Goal: Transaction & Acquisition: Purchase product/service

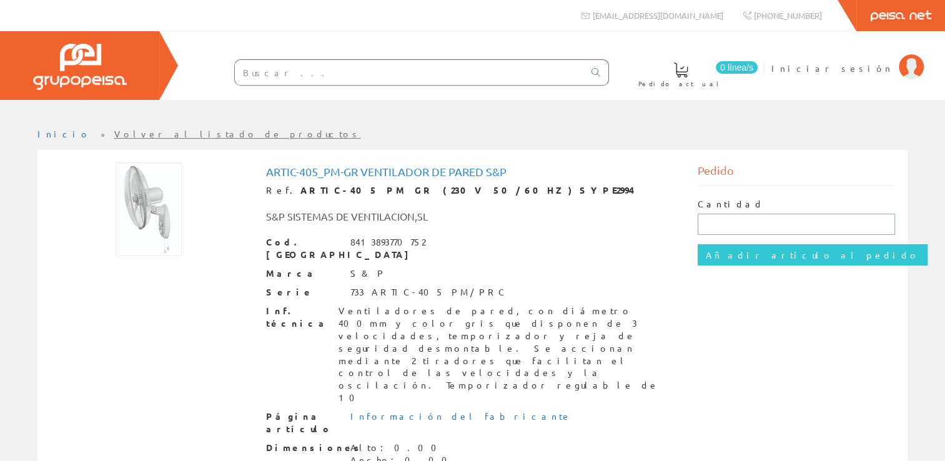
click at [727, 222] on input "text" at bounding box center [796, 224] width 197 height 21
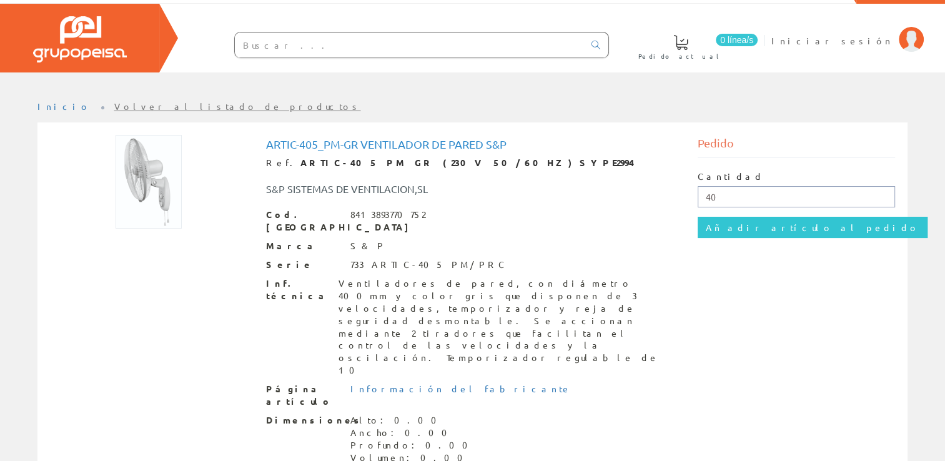
type input "40"
click at [742, 238] on div "Cantidad 40 Añadir artículo al pedido" at bounding box center [796, 204] width 197 height 92
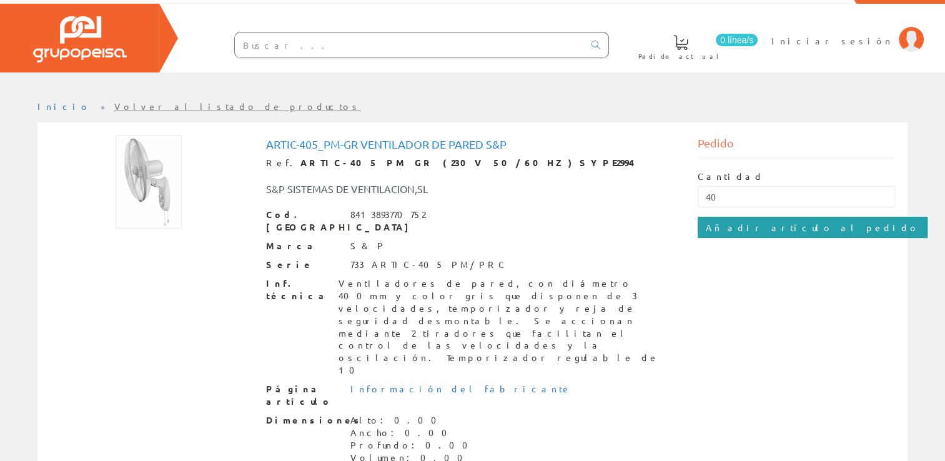
click at [754, 224] on input "Añadir artículo al pedido" at bounding box center [813, 227] width 230 height 21
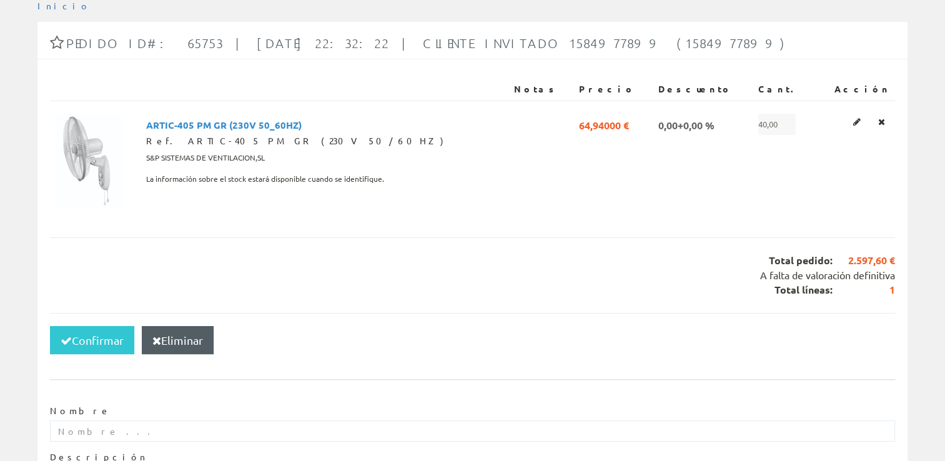
scroll to position [267, 0]
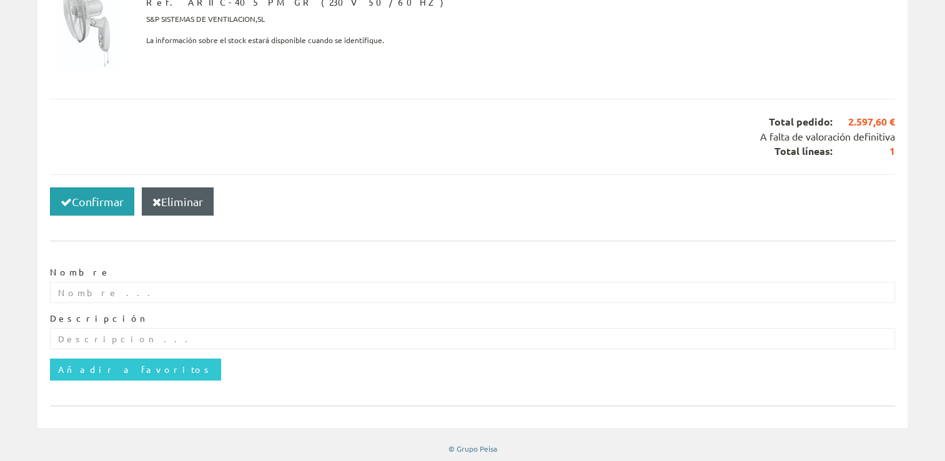
click at [87, 214] on button "Confirmar" at bounding box center [92, 201] width 84 height 29
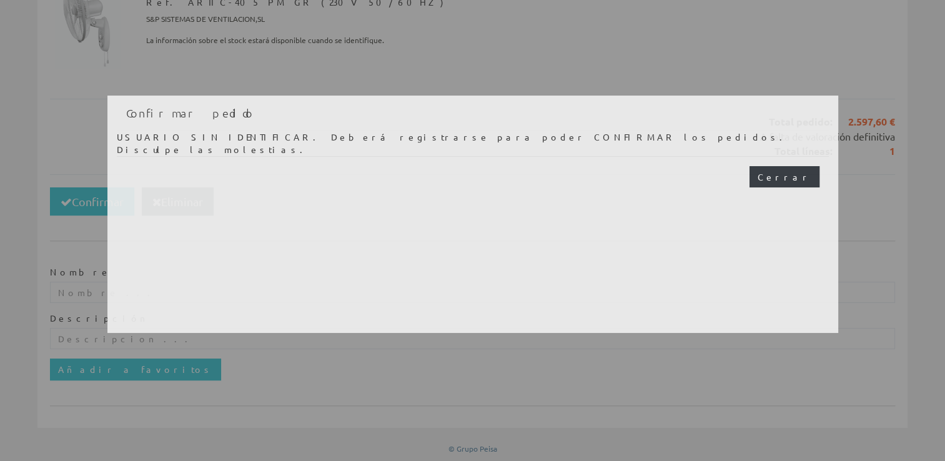
click at [802, 183] on button "Cerrar" at bounding box center [785, 176] width 70 height 21
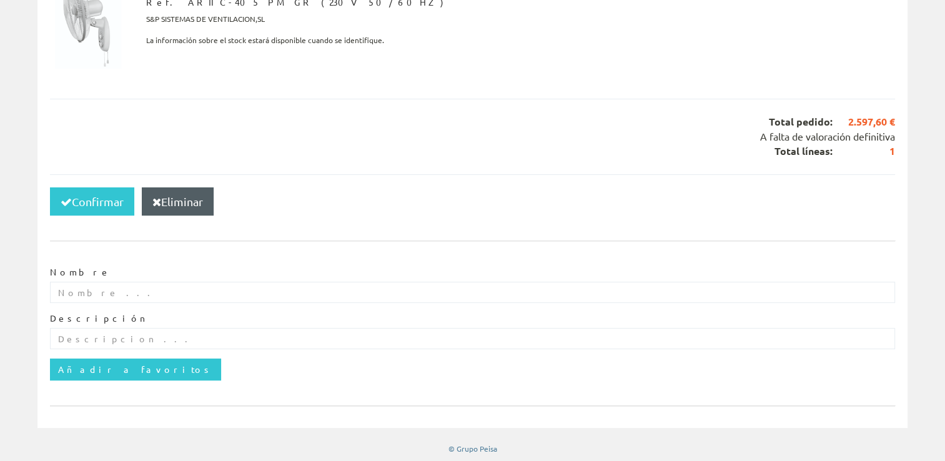
click at [802, 183] on div "Confirmar Eliminar" at bounding box center [472, 201] width 845 height 54
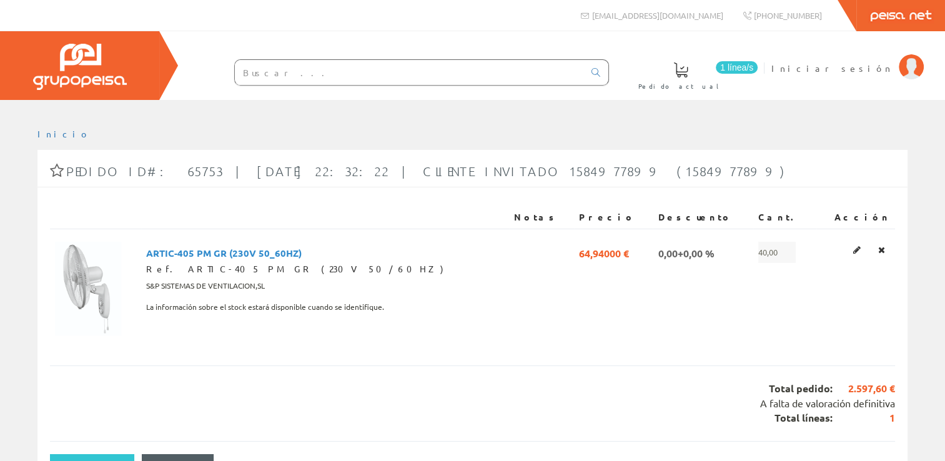
click at [68, 68] on img at bounding box center [80, 67] width 94 height 46
